Goal: Transaction & Acquisition: Purchase product/service

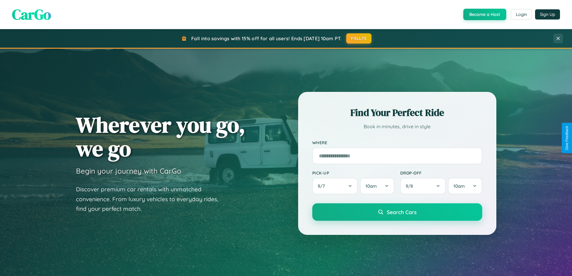
scroll to position [18, 0]
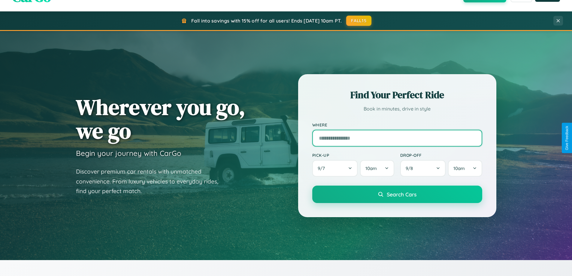
click at [397, 138] on input "text" at bounding box center [397, 138] width 170 height 17
type input "**********"
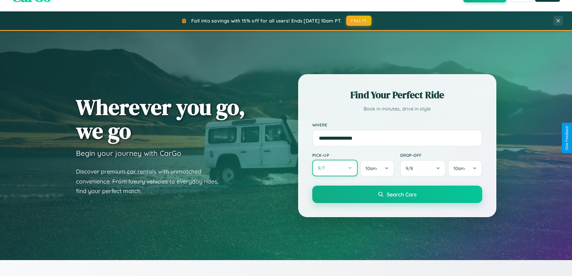
click at [335, 168] on button "9 / 7" at bounding box center [335, 168] width 46 height 17
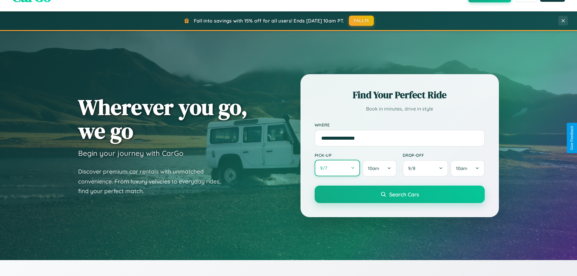
select select "*"
select select "****"
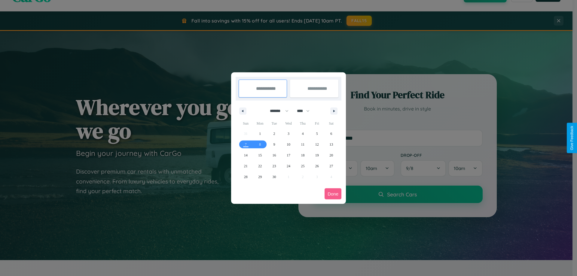
click at [276, 111] on select "******* ******** ***** ***** *** **** **** ****** ********* ******* ******** **…" at bounding box center [278, 111] width 26 height 10
select select "*"
click at [306, 111] on select "**** **** **** **** **** **** **** **** **** **** **** **** **** **** **** ****…" at bounding box center [303, 111] width 18 height 10
select select "****"
click at [302, 144] on span "9" at bounding box center [303, 144] width 2 height 11
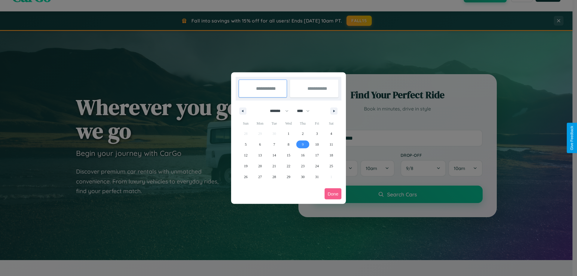
type input "**********"
click at [317, 155] on span "17" at bounding box center [317, 155] width 4 height 11
type input "**********"
click at [333, 194] on button "Done" at bounding box center [332, 193] width 17 height 11
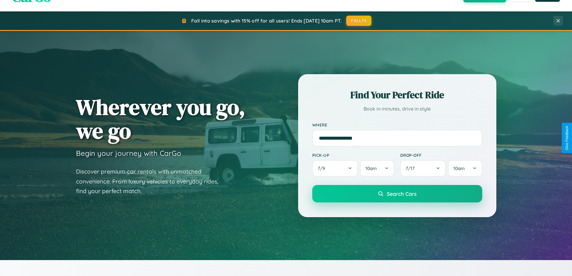
click at [397, 194] on span "Search Cars" at bounding box center [402, 193] width 30 height 7
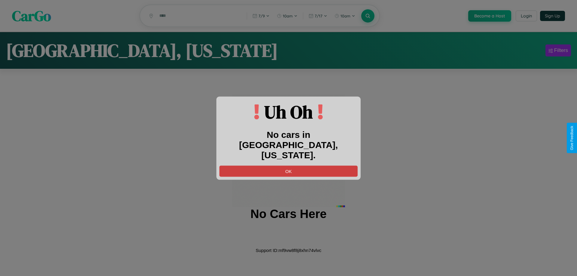
click at [288, 165] on button "OK" at bounding box center [288, 170] width 138 height 11
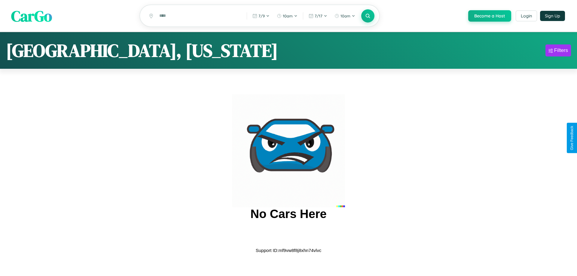
click at [32, 16] on span "CarGo" at bounding box center [31, 15] width 41 height 21
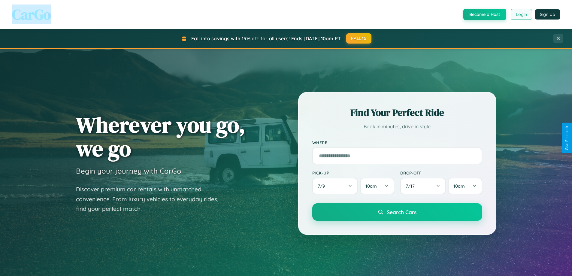
click at [521, 14] on button "Login" at bounding box center [521, 14] width 21 height 11
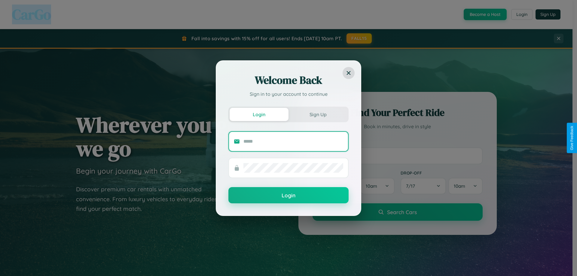
click at [293, 141] on input "text" at bounding box center [293, 142] width 100 height 10
type input "**********"
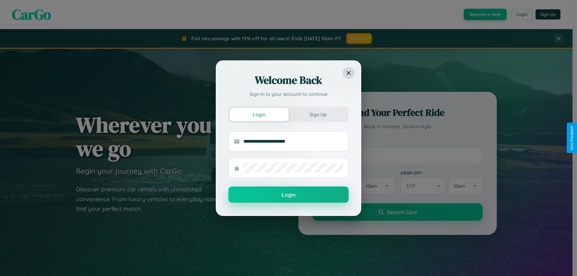
click at [288, 195] on button "Login" at bounding box center [288, 195] width 120 height 16
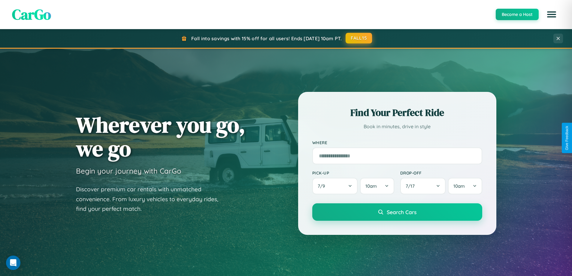
click at [359, 38] on button "FALL15" at bounding box center [359, 38] width 26 height 11
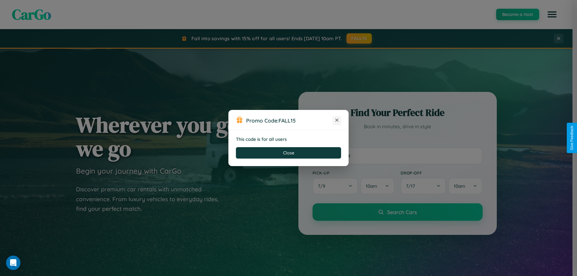
click at [337, 120] on icon at bounding box center [337, 120] width 6 height 6
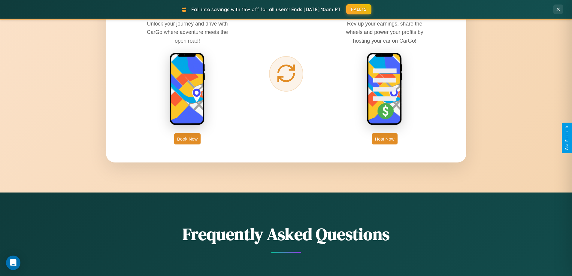
scroll to position [965, 0]
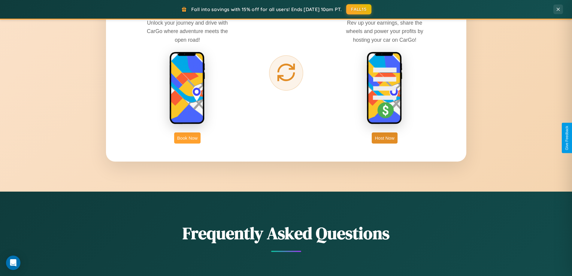
click at [187, 138] on button "Book Now" at bounding box center [187, 137] width 26 height 11
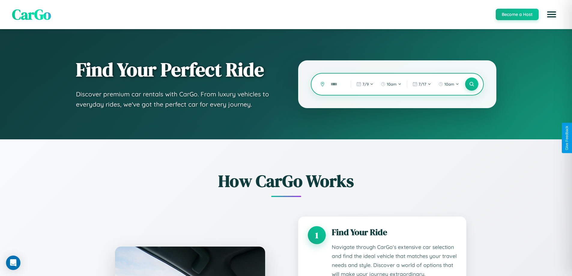
click at [336, 84] on input "text" at bounding box center [336, 84] width 17 height 11
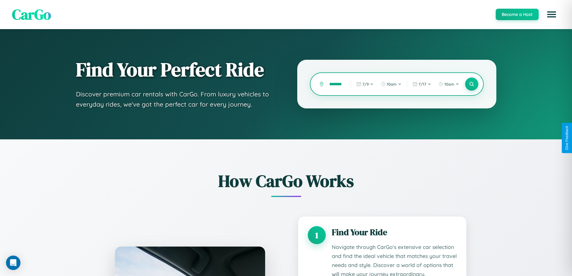
scroll to position [0, 7]
type input "********"
click at [472, 84] on icon at bounding box center [472, 84] width 6 height 6
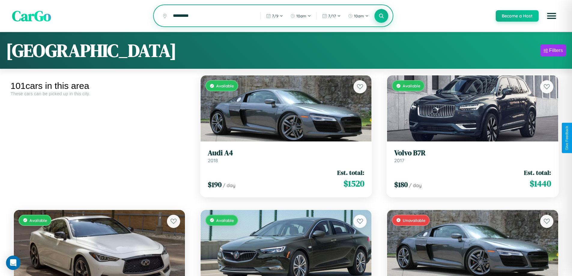
click at [381, 16] on icon at bounding box center [382, 16] width 6 height 6
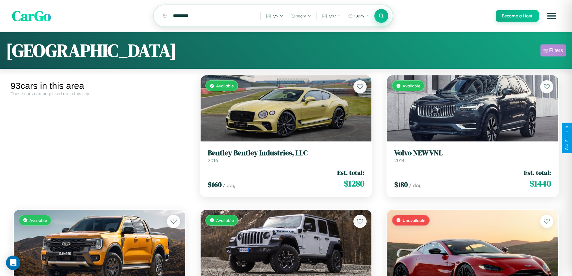
click at [553, 51] on div "Filters" at bounding box center [556, 50] width 14 height 6
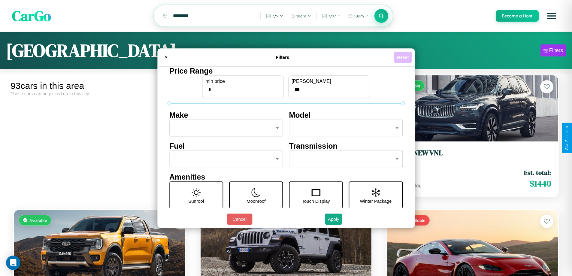
click at [404, 57] on button "Reset" at bounding box center [403, 57] width 18 height 11
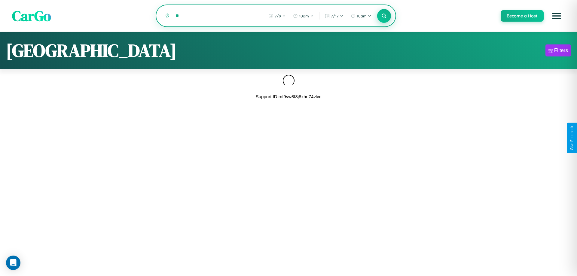
type input "*"
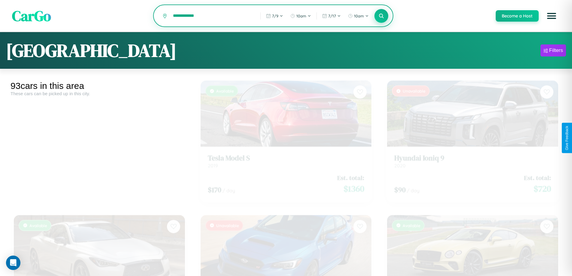
type input "**********"
click at [381, 16] on icon at bounding box center [382, 16] width 6 height 6
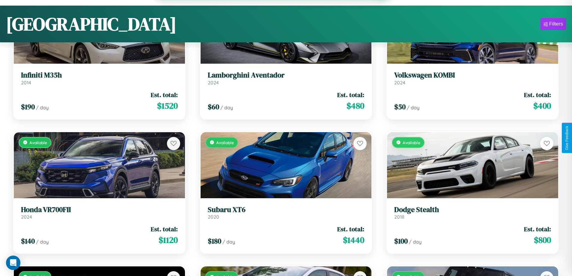
scroll to position [3312, 0]
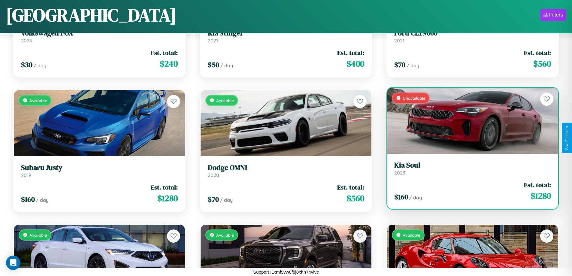
click at [469, 120] on div "Unavailable" at bounding box center [472, 121] width 171 height 66
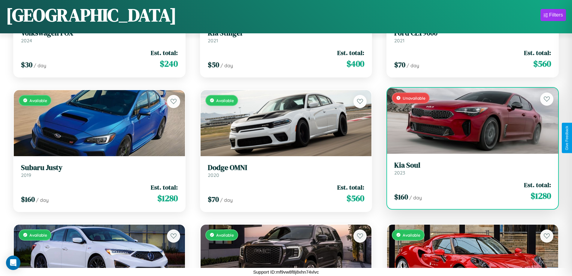
click at [469, 120] on div "Unavailable" at bounding box center [472, 121] width 171 height 66
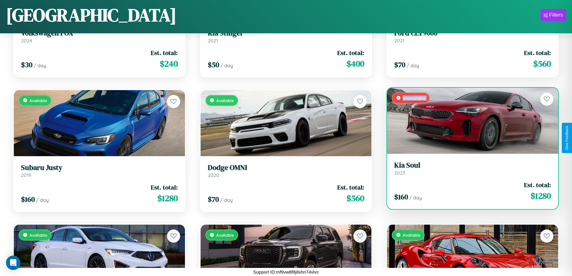
click at [469, 120] on div "Unavailable" at bounding box center [472, 121] width 171 height 66
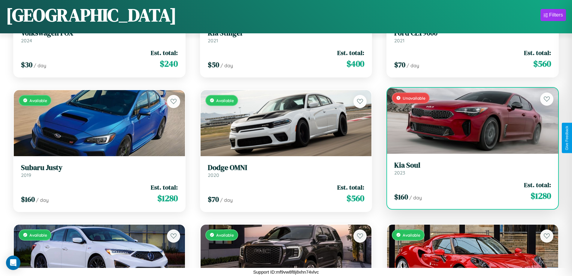
click at [469, 120] on div "Unavailable" at bounding box center [472, 121] width 171 height 66
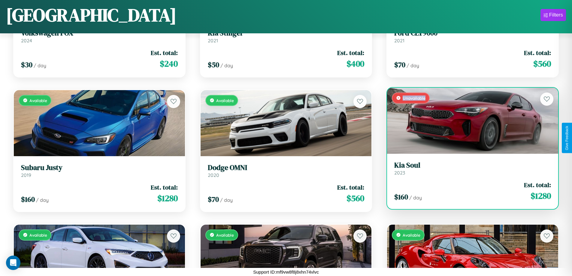
click at [469, 120] on div "Unavailable" at bounding box center [472, 121] width 171 height 66
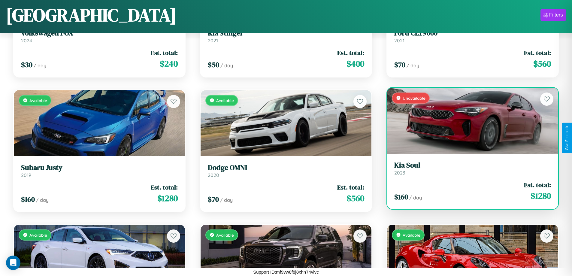
click at [469, 168] on h3 "Kia Soul" at bounding box center [472, 165] width 157 height 9
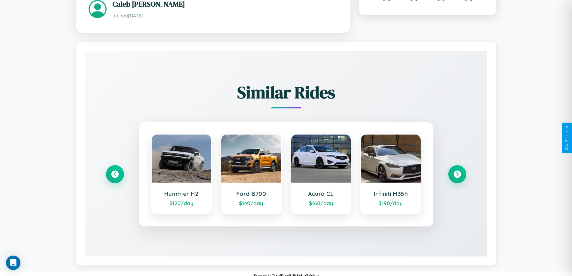
scroll to position [363, 0]
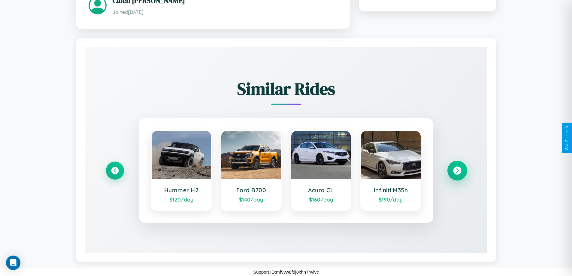
click at [457, 170] on icon at bounding box center [457, 170] width 8 height 8
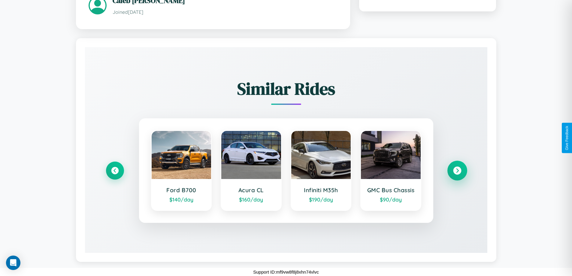
click at [457, 174] on icon at bounding box center [457, 170] width 8 height 8
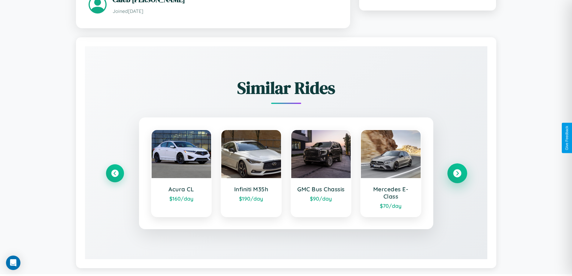
click at [457, 174] on icon at bounding box center [457, 173] width 8 height 8
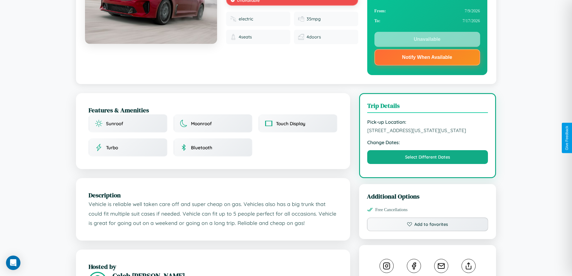
scroll to position [83, 0]
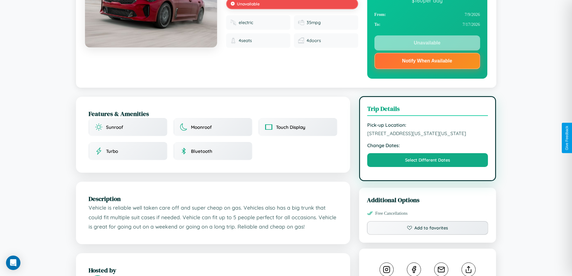
click at [428, 136] on span "3930 Washington Street Philadelphia Pennsylvania 95949 United States" at bounding box center [427, 133] width 121 height 6
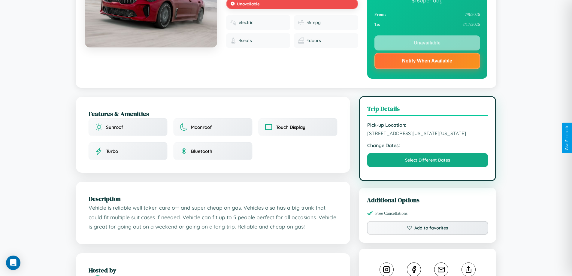
click at [428, 136] on span "3930 Washington Street Philadelphia Pennsylvania 95949 United States" at bounding box center [427, 133] width 121 height 6
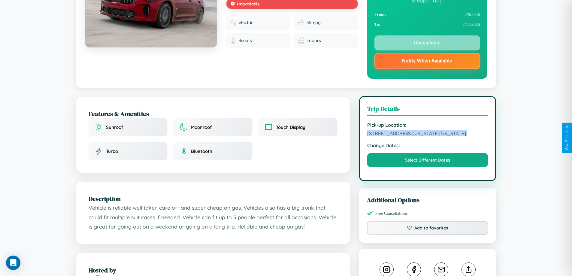
click at [428, 136] on span "3930 Washington Street Philadelphia Pennsylvania 95949 United States" at bounding box center [427, 133] width 121 height 6
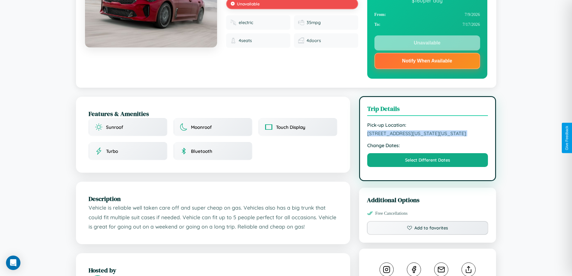
click at [428, 136] on span "3930 Washington Street Philadelphia Pennsylvania 95949 United States" at bounding box center [427, 133] width 121 height 6
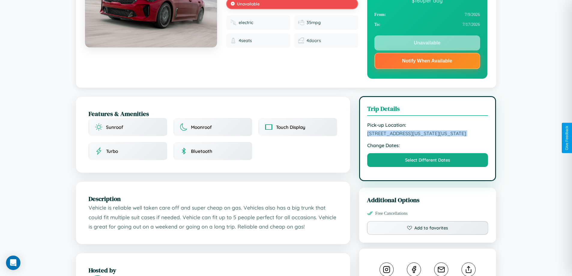
click at [428, 136] on span "3930 Washington Street Philadelphia Pennsylvania 95949 United States" at bounding box center [427, 133] width 121 height 6
